Goal: Task Accomplishment & Management: Use online tool/utility

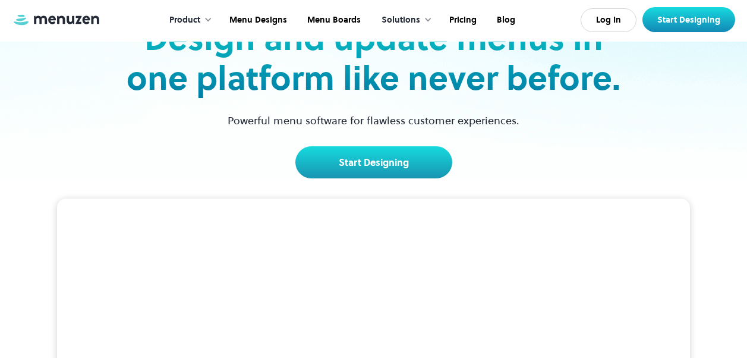
scroll to position [178, 0]
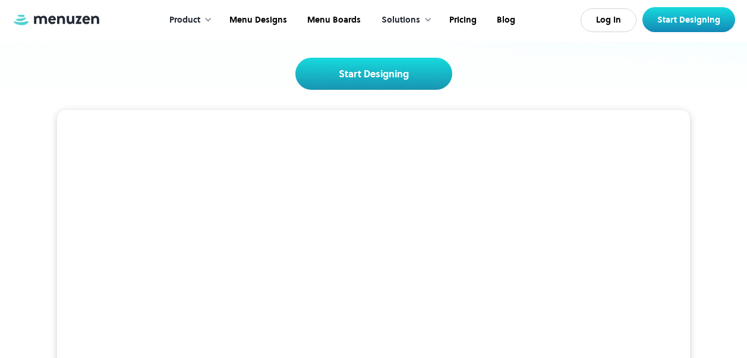
click at [340, 134] on video at bounding box center [373, 268] width 632 height 317
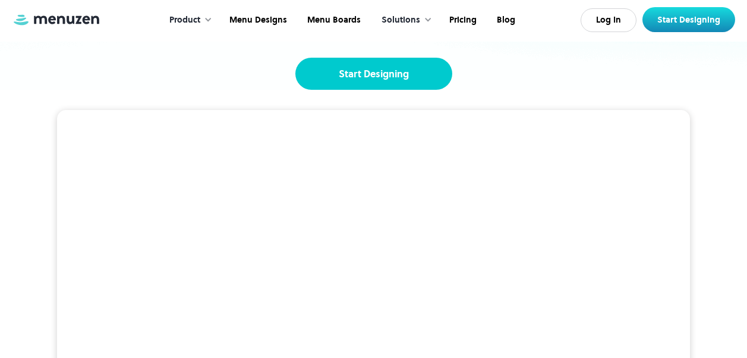
click at [352, 71] on link "Start Designing" at bounding box center [373, 74] width 157 height 32
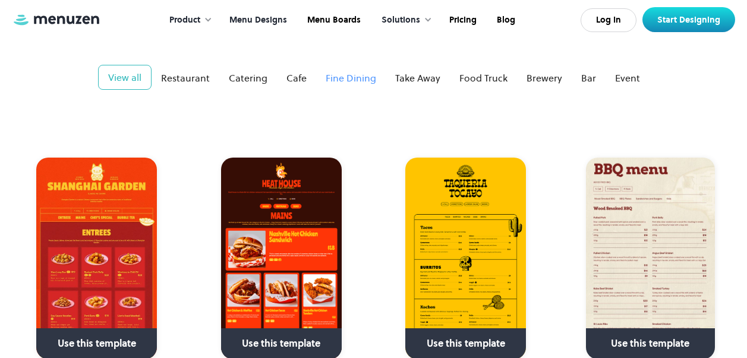
scroll to position [238, 0]
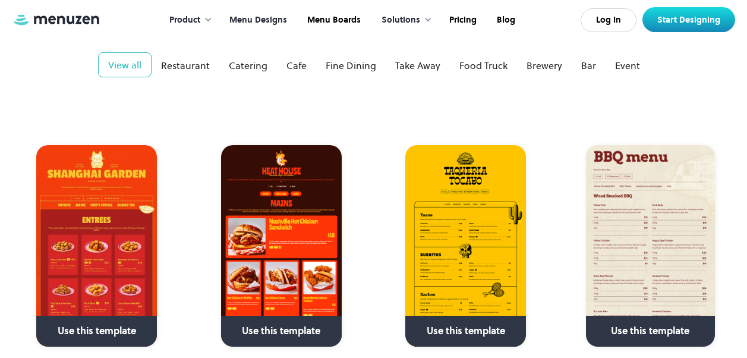
click at [457, 189] on img at bounding box center [465, 245] width 121 height 201
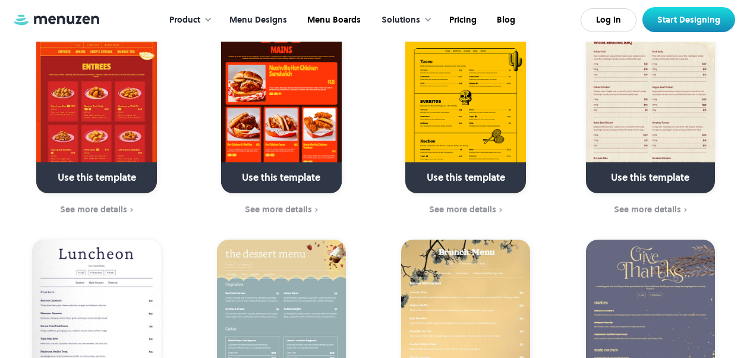
scroll to position [416, 0]
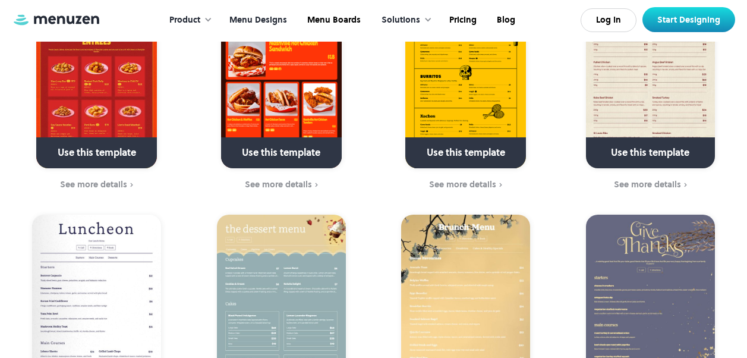
click at [440, 143] on link at bounding box center [466, 158] width 170 height 30
